Goal: Navigation & Orientation: Find specific page/section

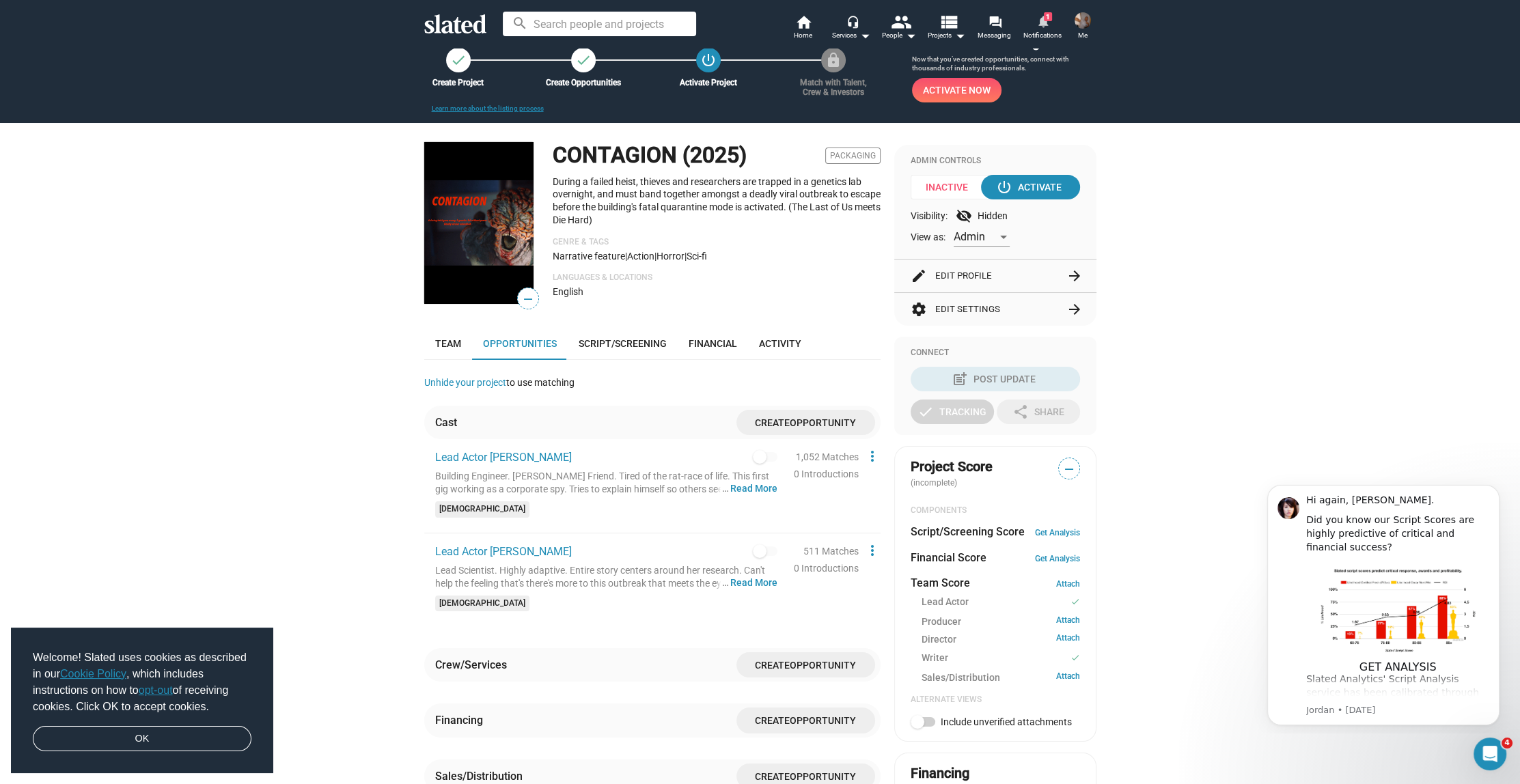
click at [1042, 23] on mat-icon "notifications" at bounding box center [1042, 20] width 13 height 13
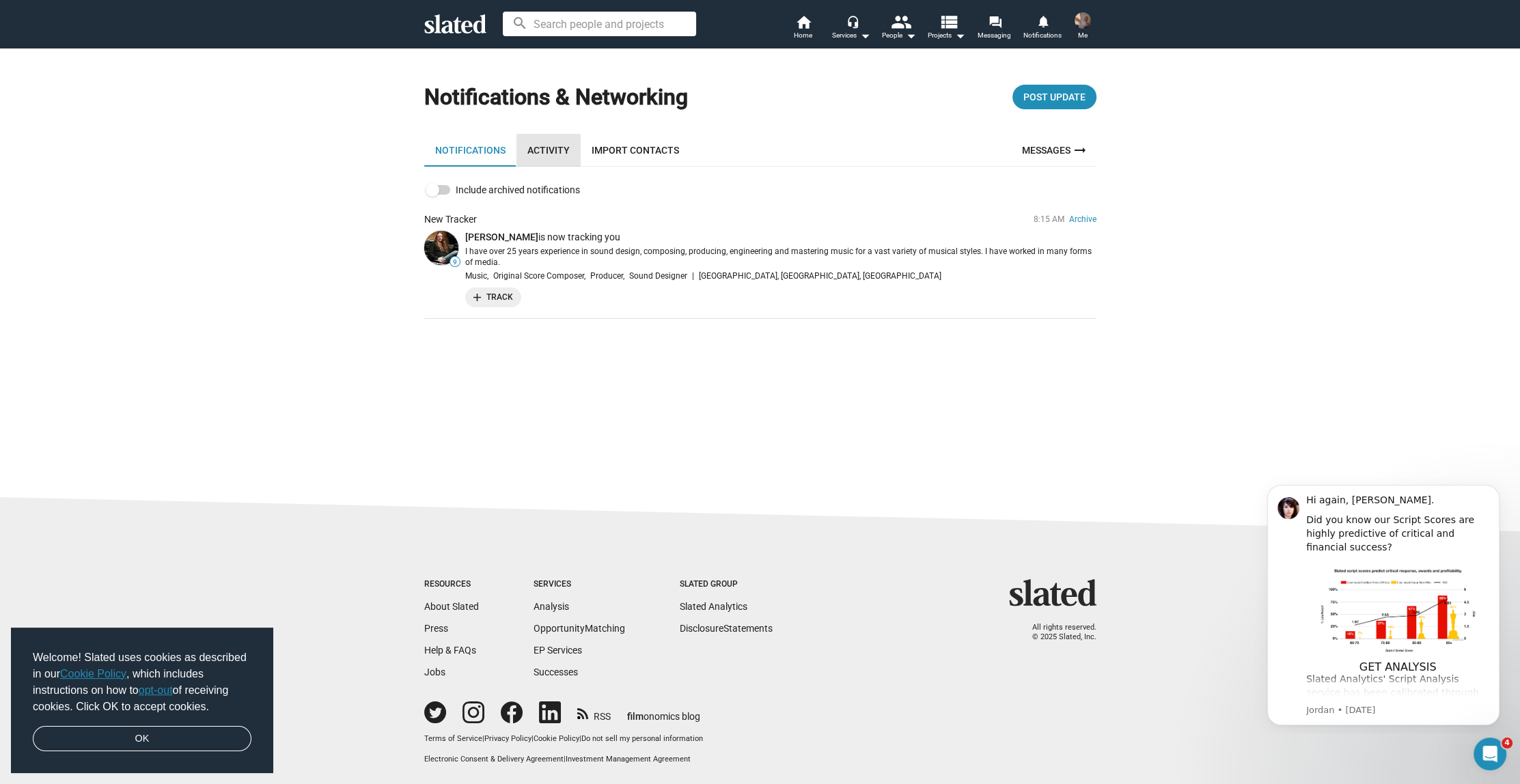
click at [543, 152] on link "Activity" at bounding box center [548, 150] width 64 height 33
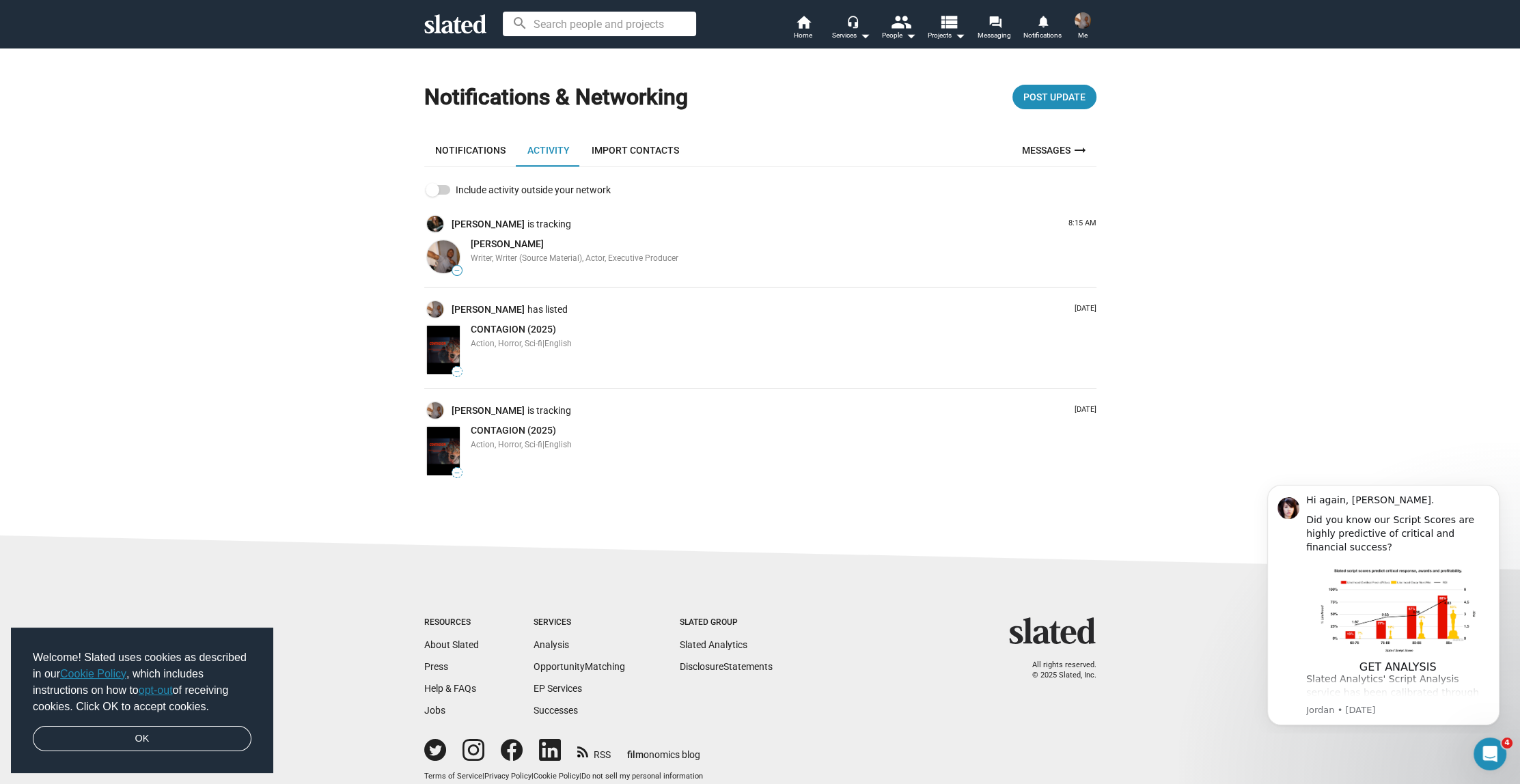
click at [468, 23] on icon at bounding box center [455, 23] width 62 height 19
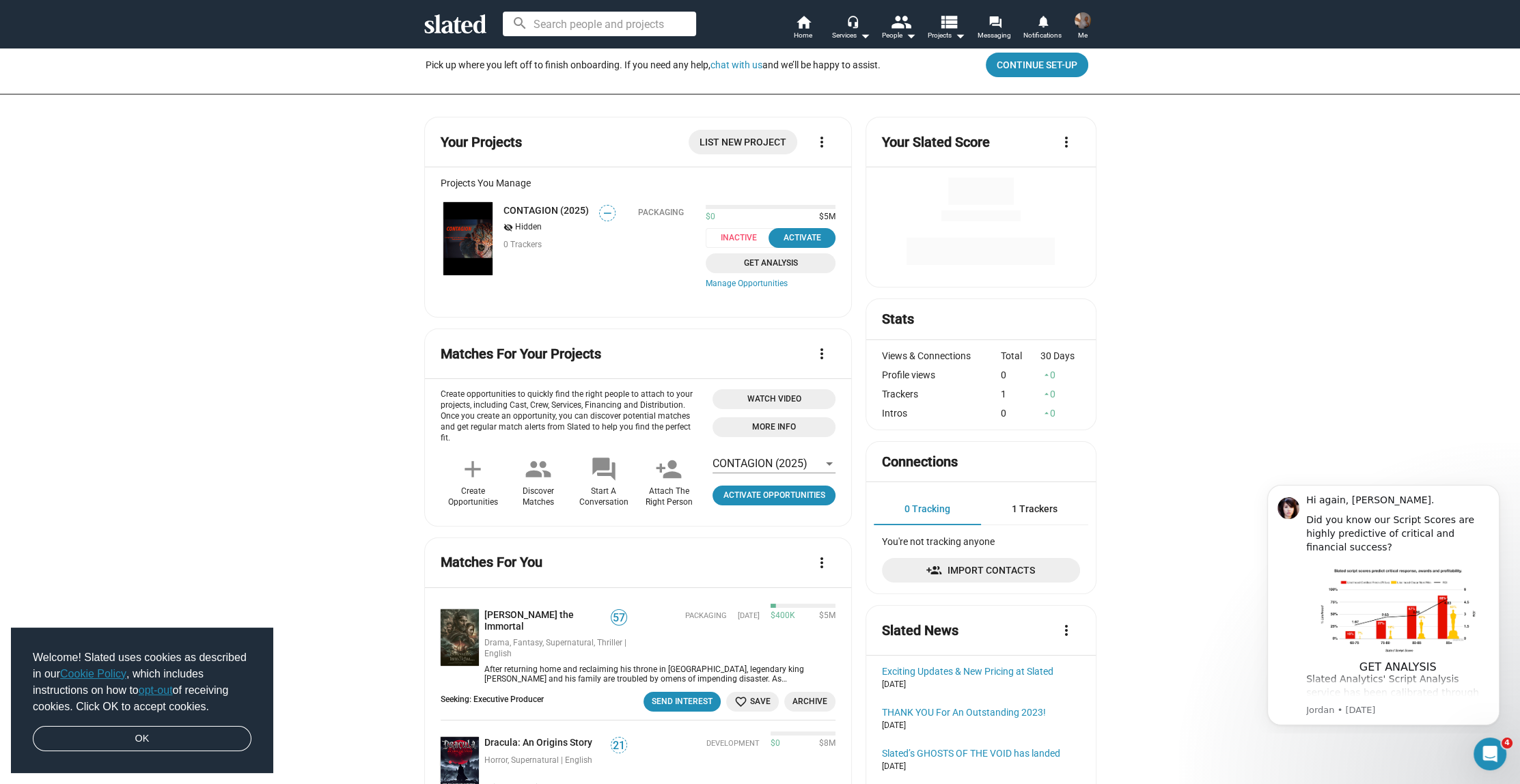
scroll to position [42, 0]
click at [547, 607] on link "[PERSON_NAME] the Immortal" at bounding box center [548, 619] width 127 height 23
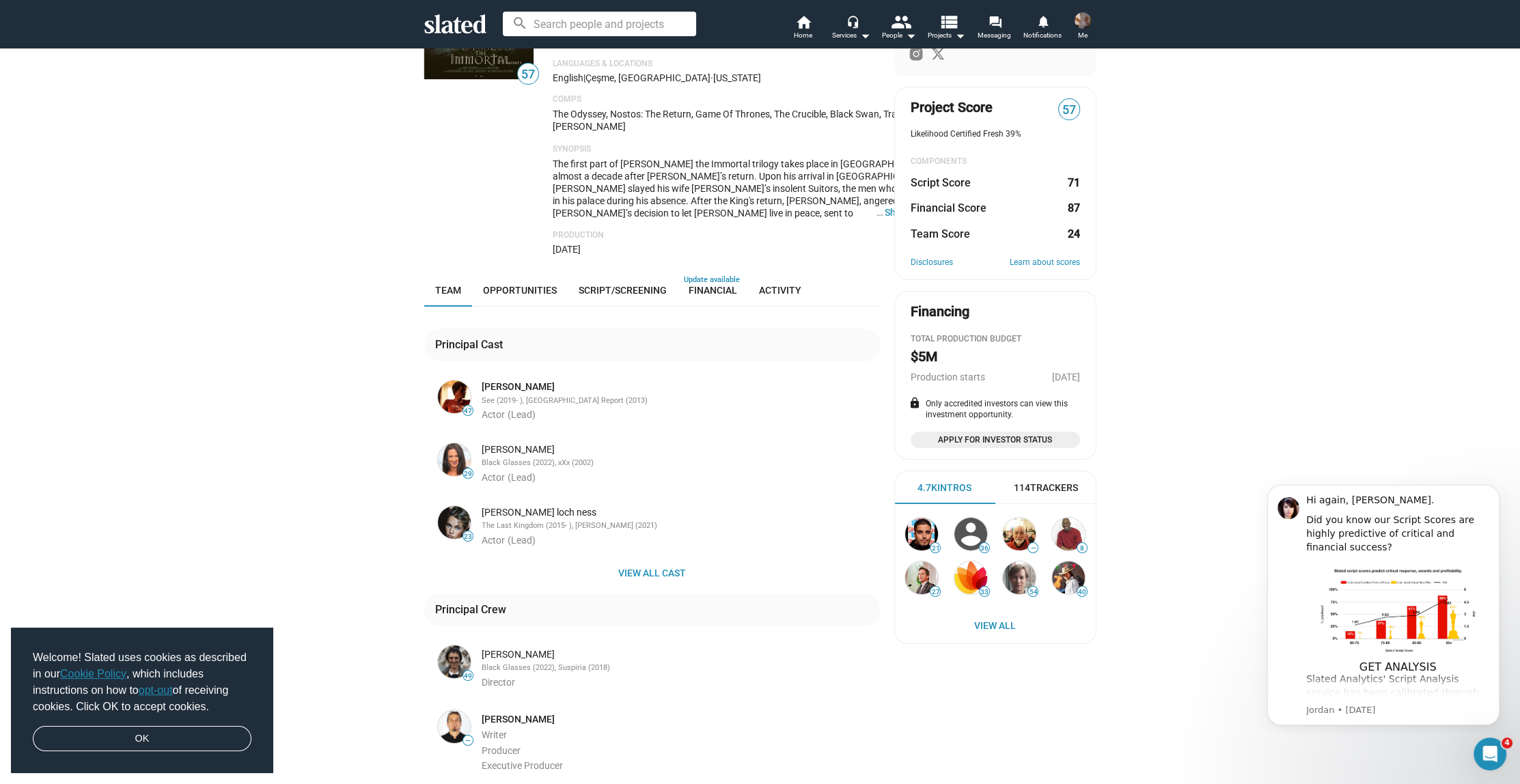
scroll to position [14, 0]
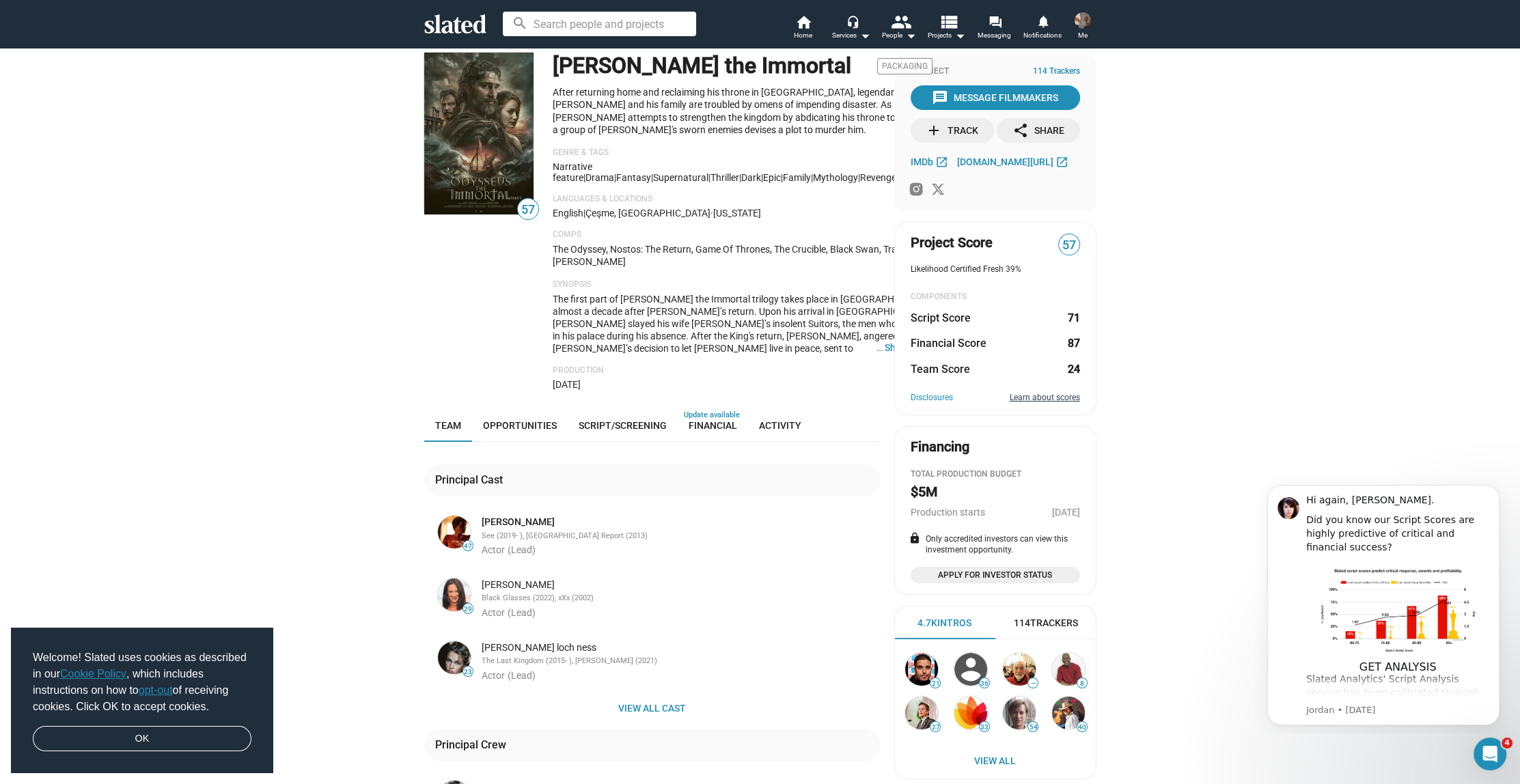
click at [1034, 395] on link "Learn about scores" at bounding box center [1045, 398] width 71 height 11
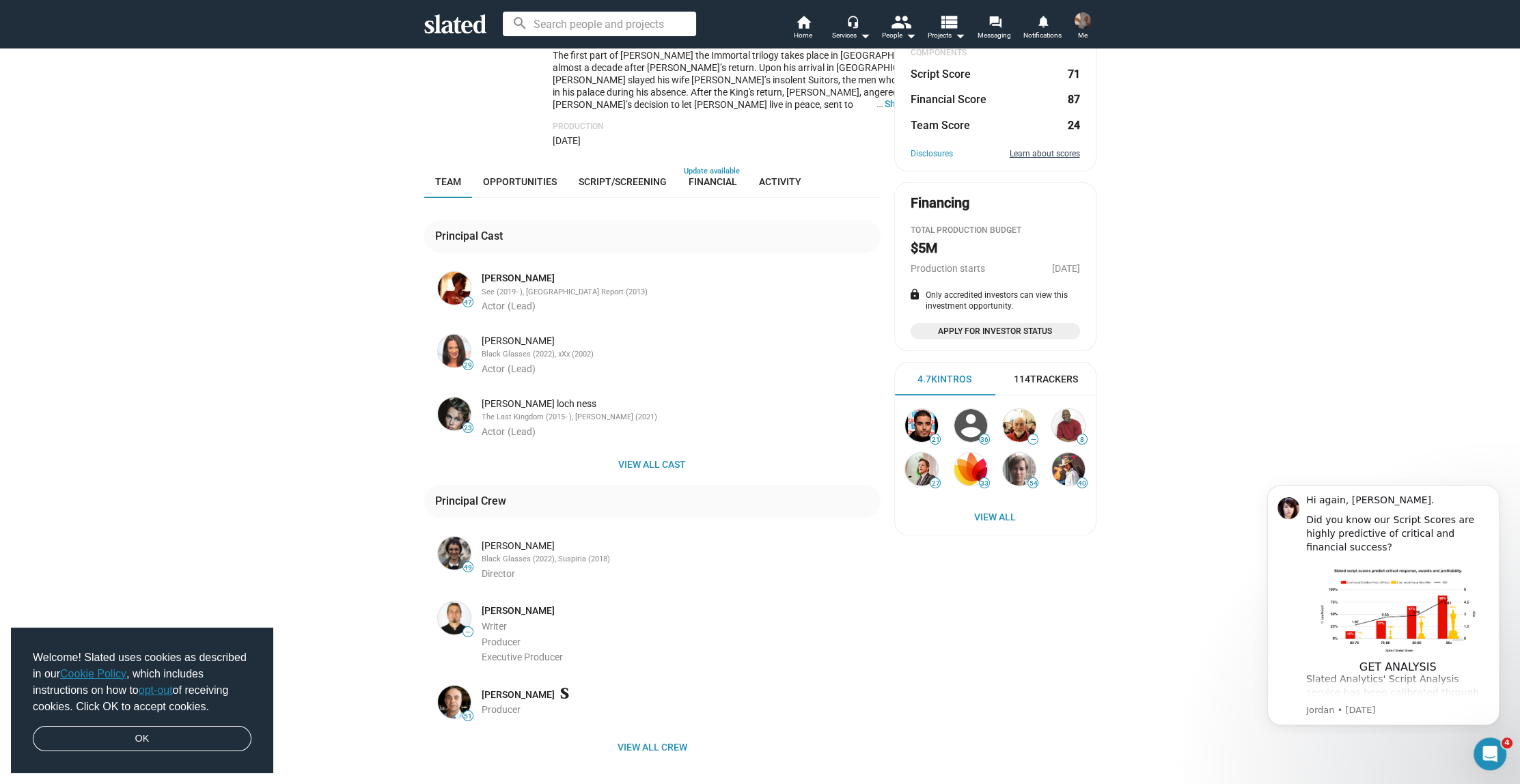
scroll to position [281, 0]
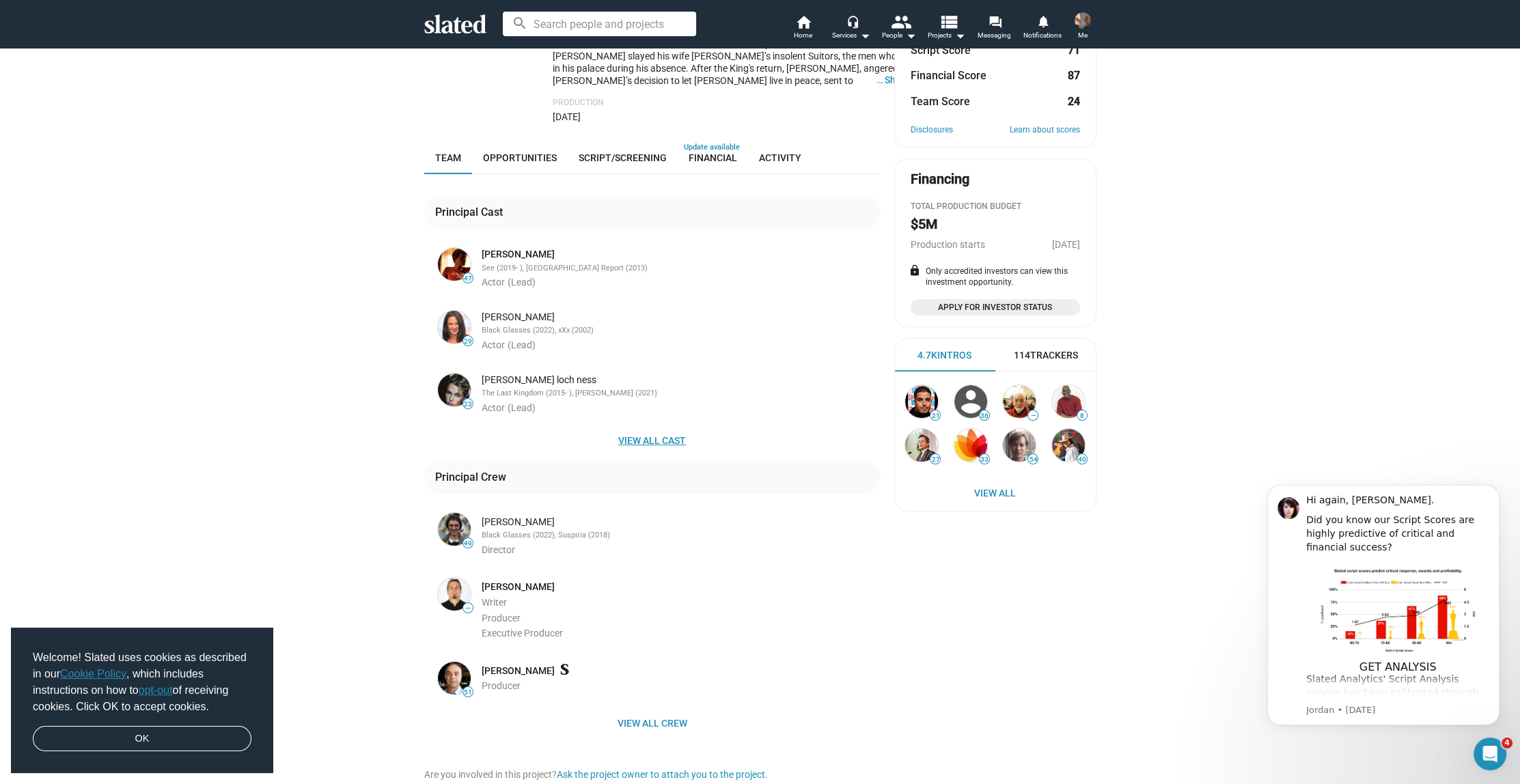
click at [627, 437] on span "View all cast" at bounding box center [652, 440] width 435 height 25
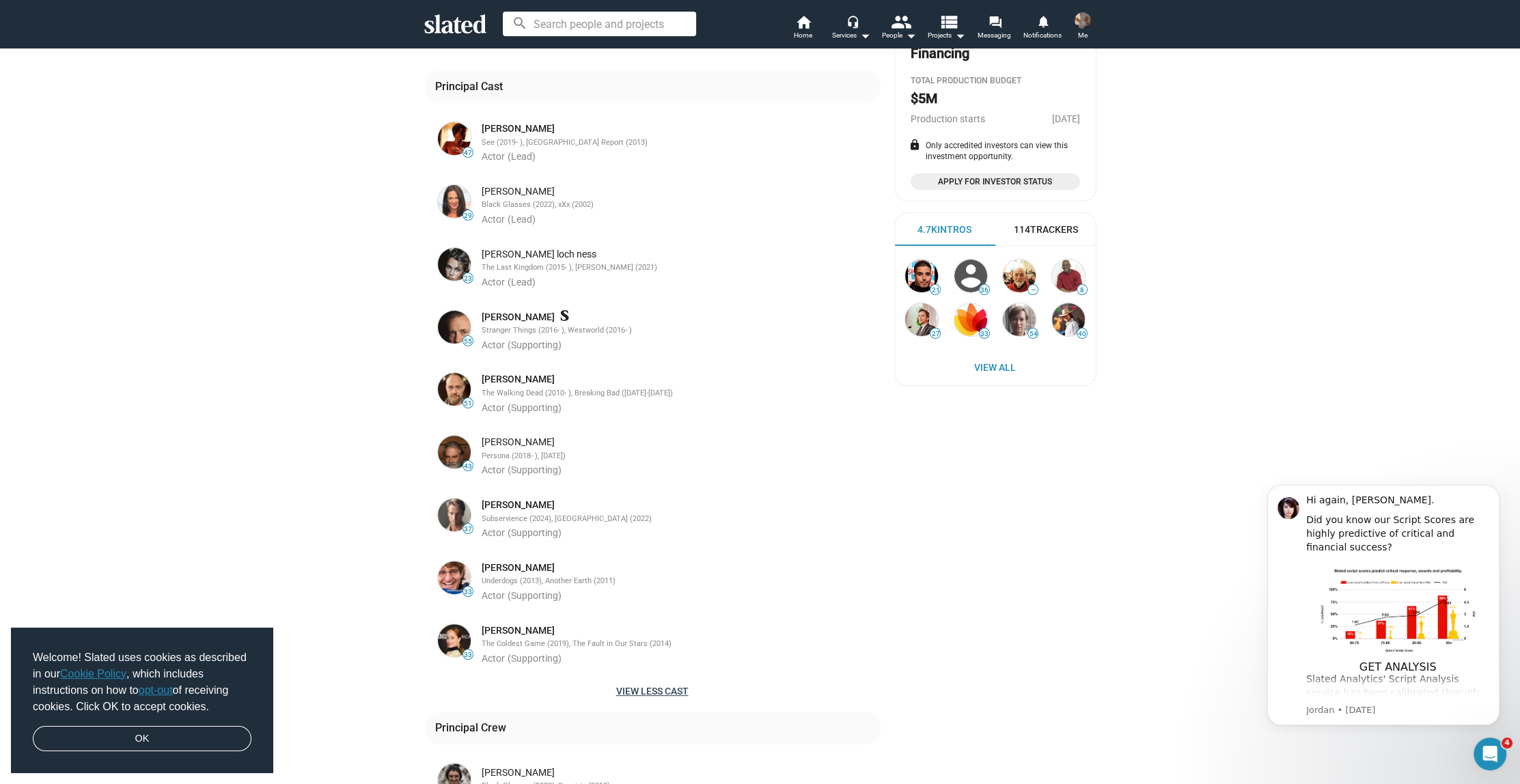
scroll to position [393, 0]
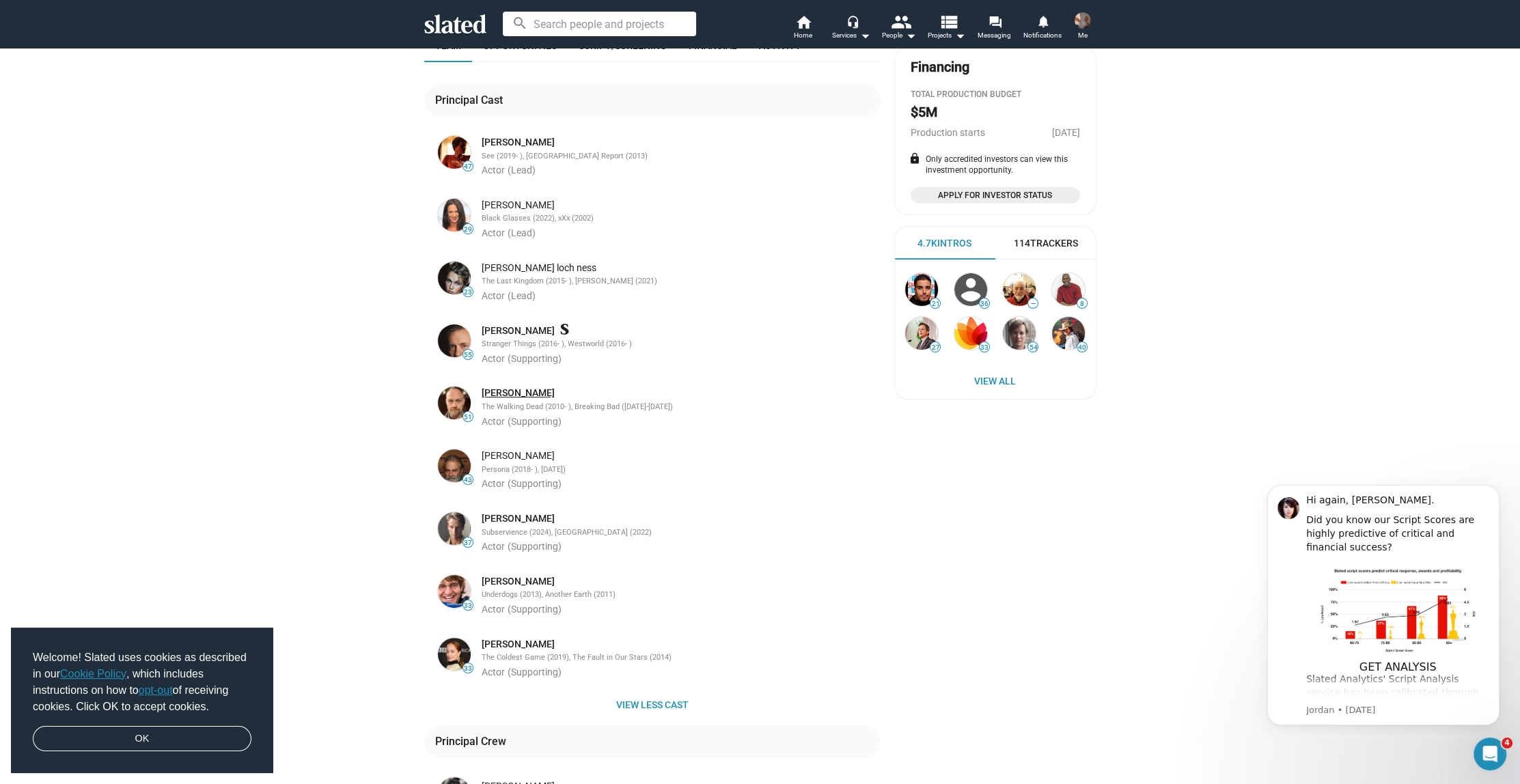
click at [494, 398] on link "[PERSON_NAME]" at bounding box center [517, 392] width 73 height 13
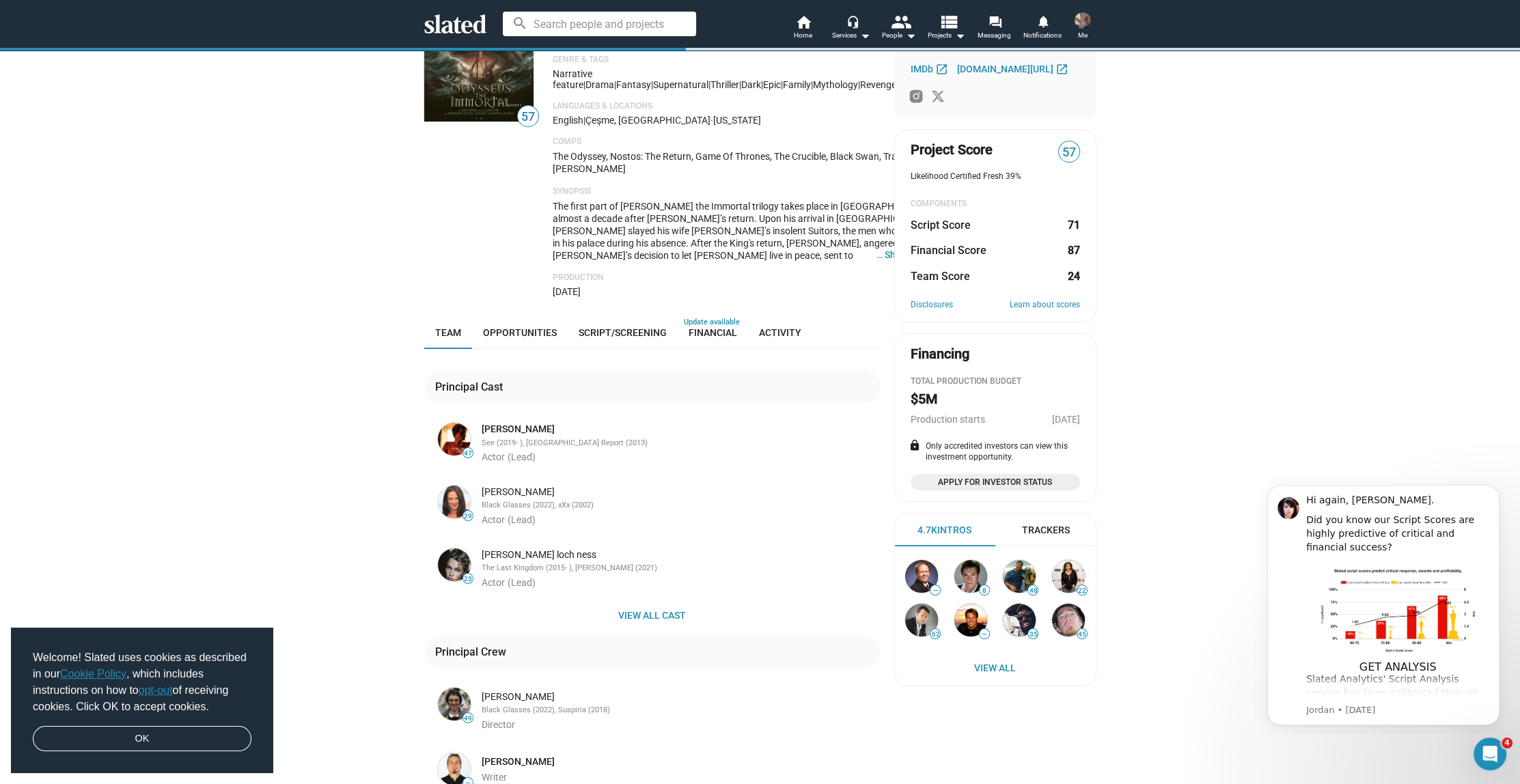
scroll to position [201, 0]
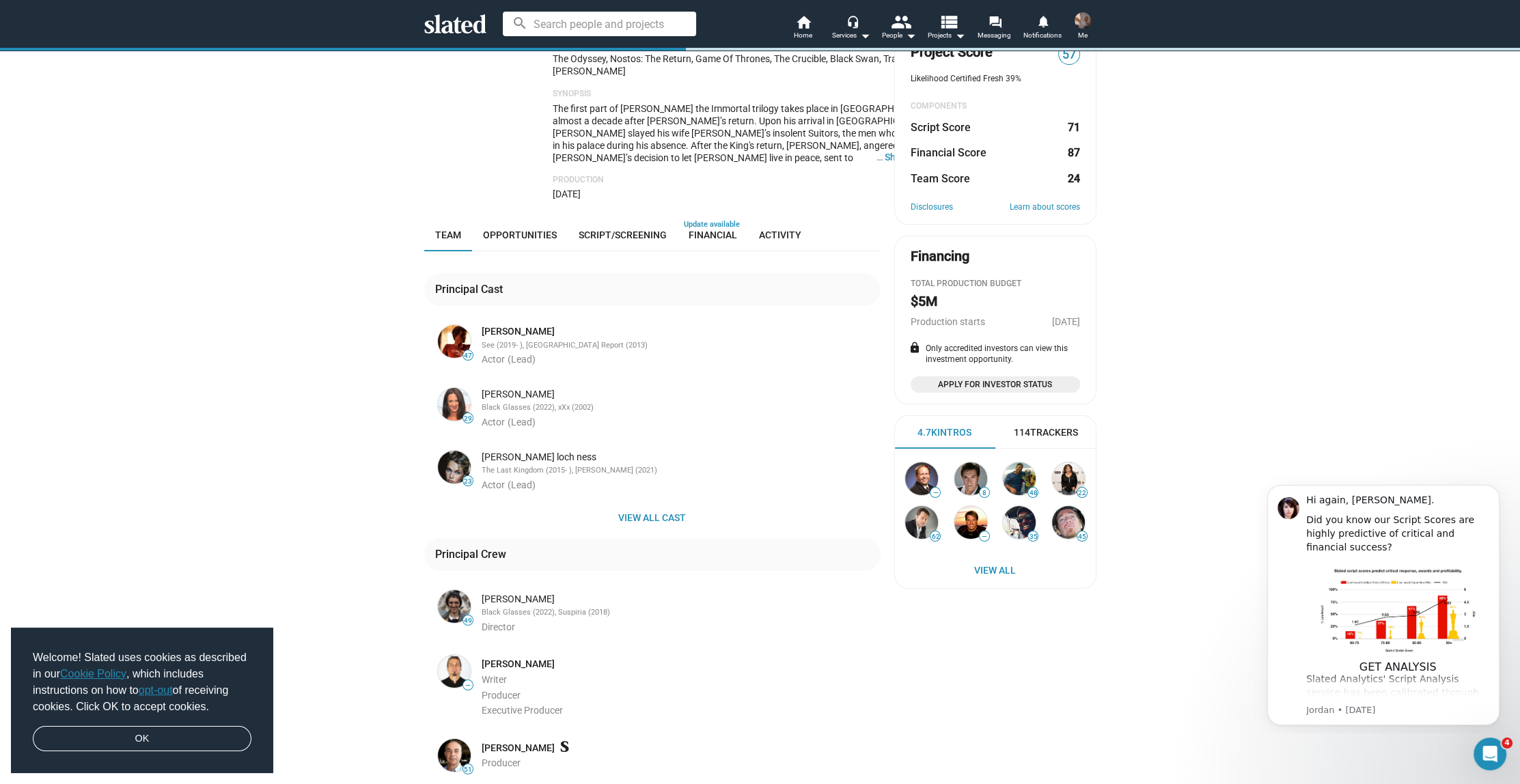
click at [441, 478] on img at bounding box center [454, 467] width 33 height 33
click at [644, 509] on span "View all cast" at bounding box center [652, 517] width 435 height 25
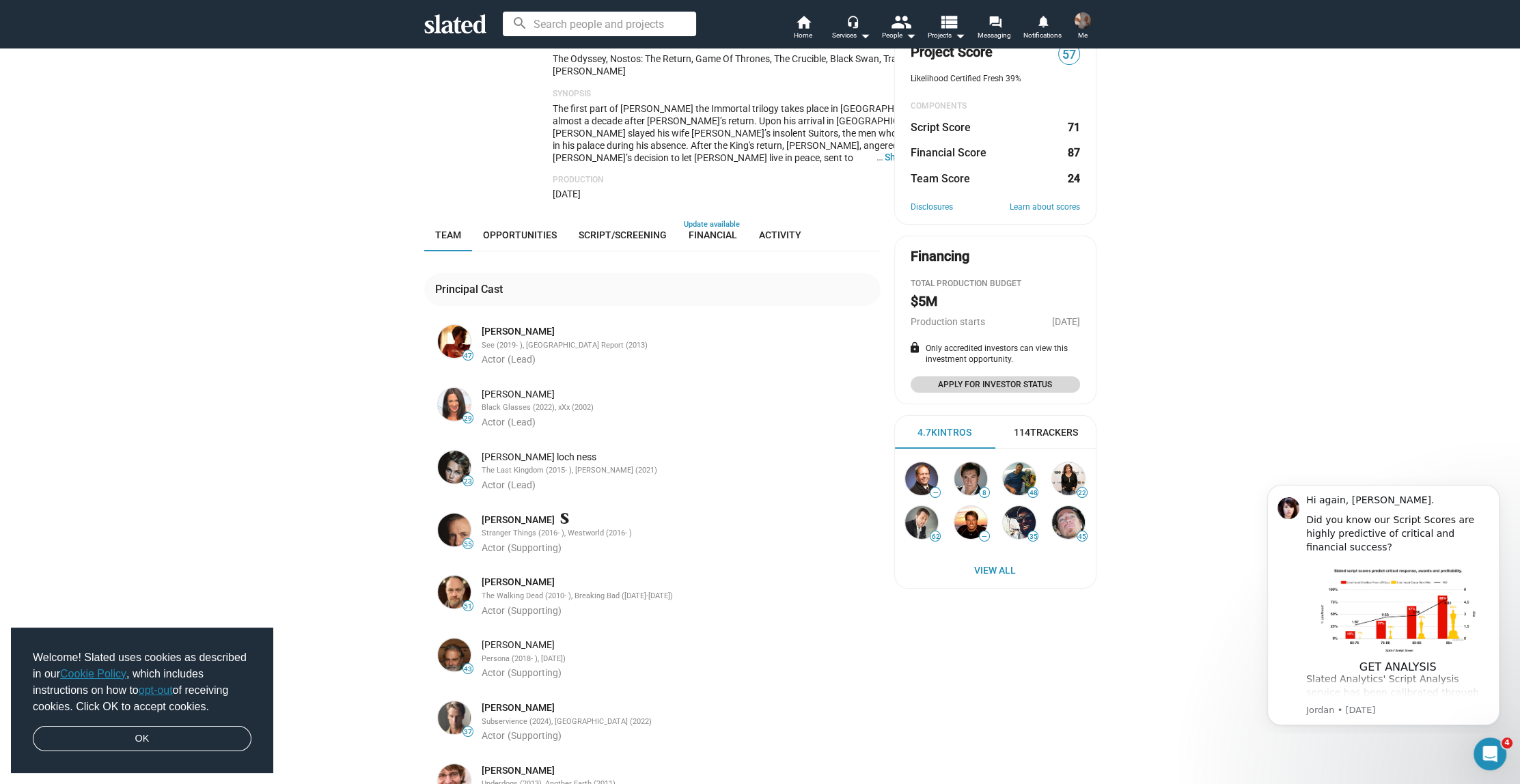
click at [991, 387] on span "Apply for Investor Status" at bounding box center [994, 384] width 153 height 14
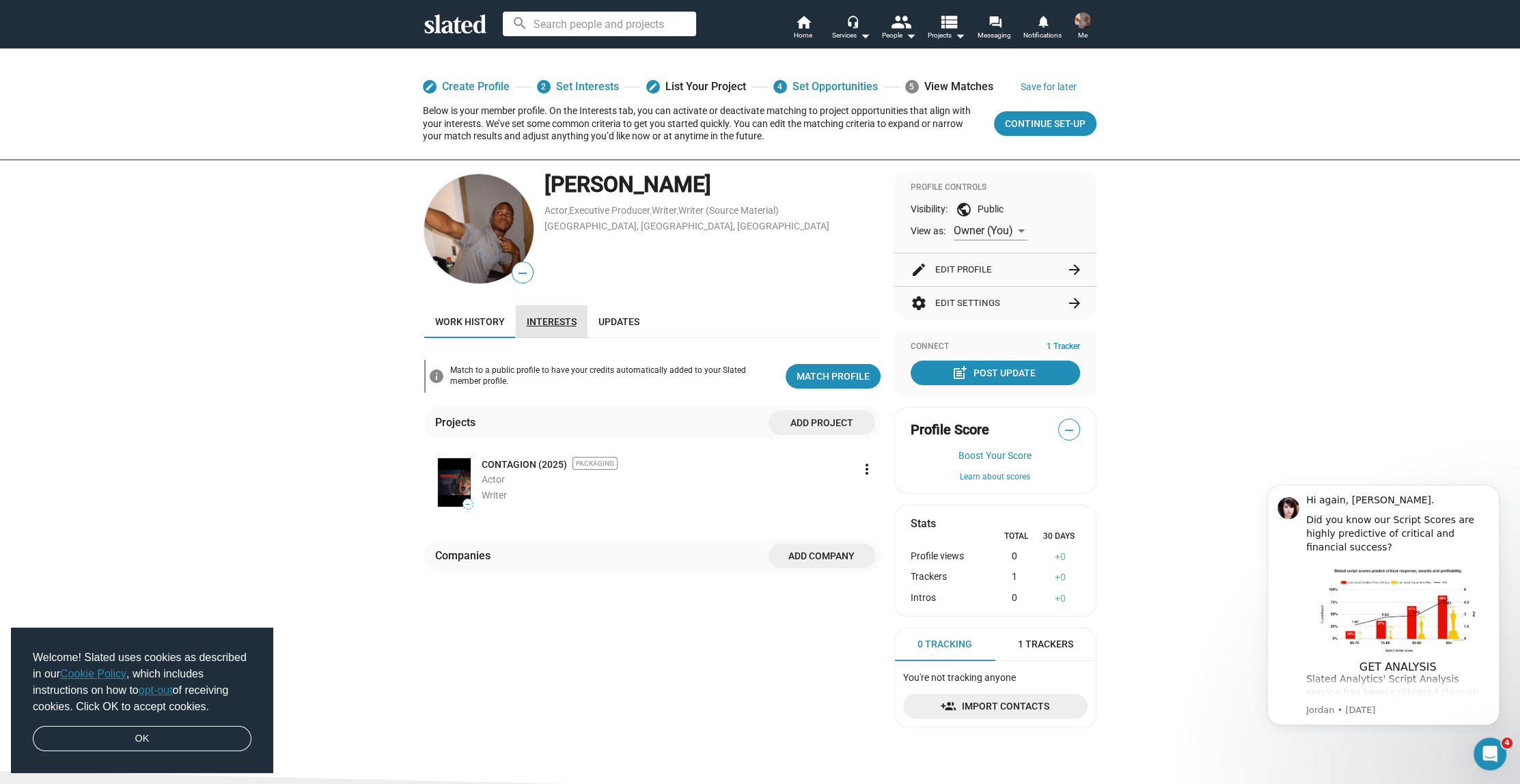
click at [542, 331] on link "Interests" at bounding box center [551, 322] width 71 height 33
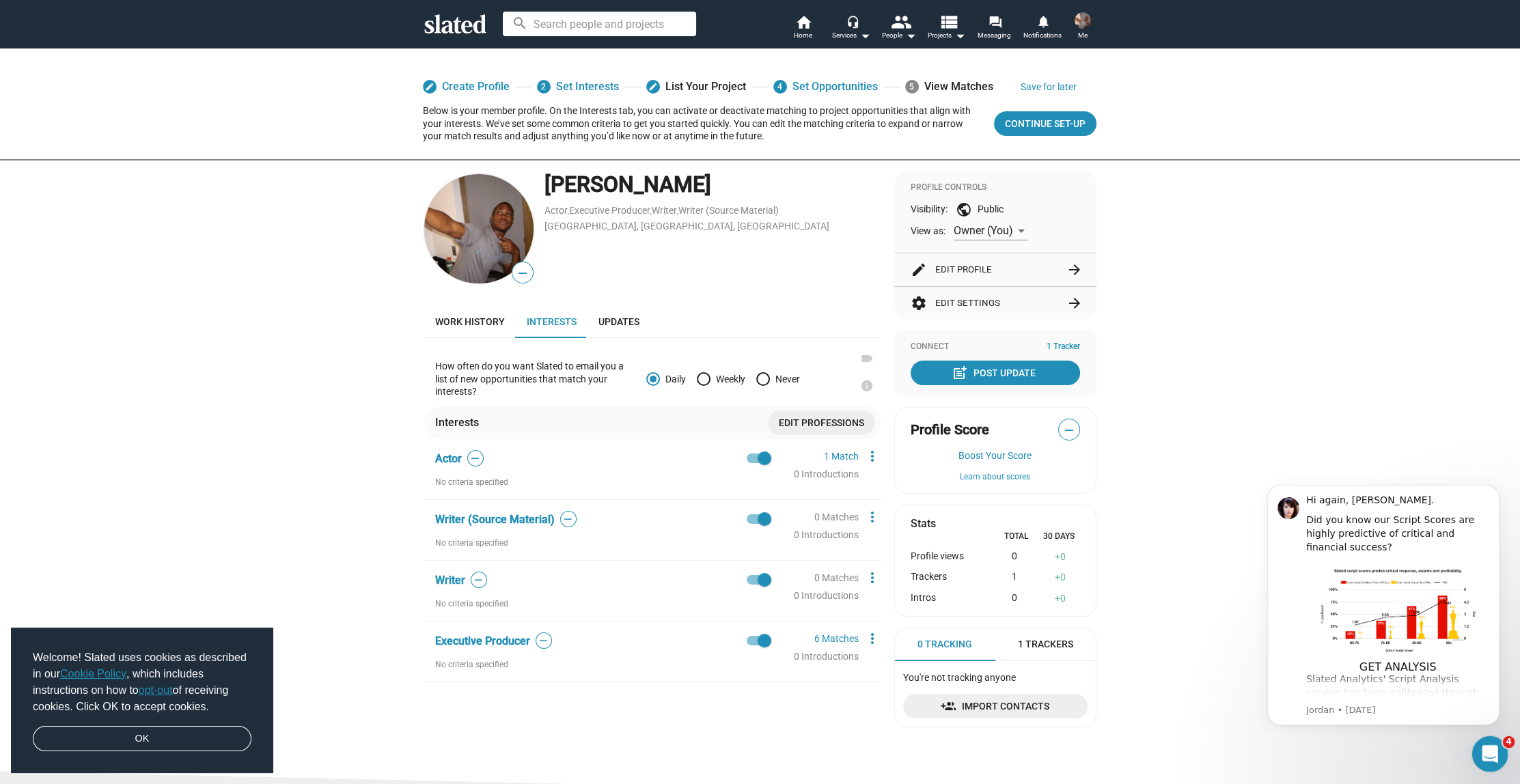
click at [1491, 752] on icon "Open Intercom Messenger" at bounding box center [1488, 752] width 23 height 23
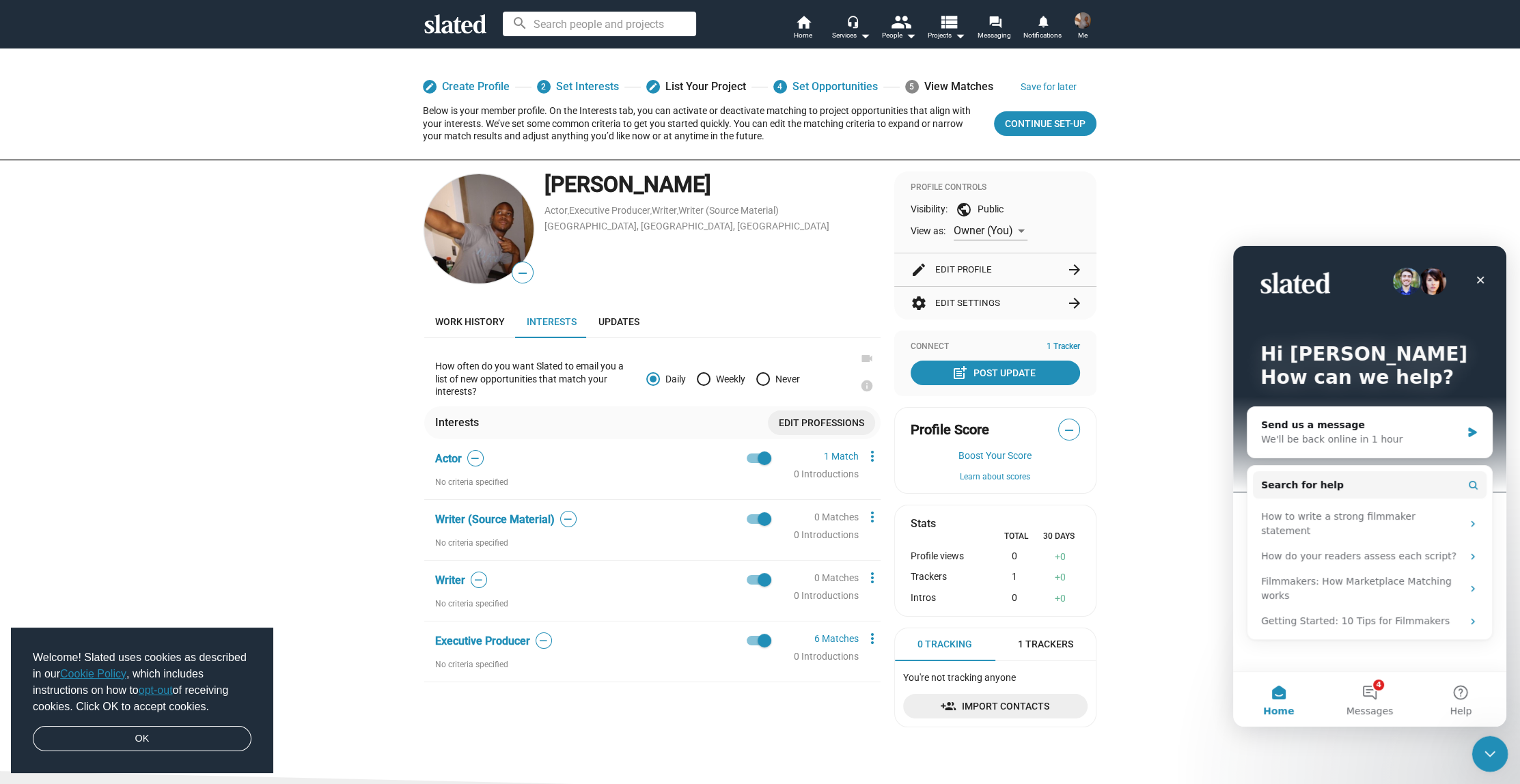
click at [1491, 752] on icon "Close Intercom Messenger" at bounding box center [1488, 752] width 17 height 17
